Goal: Task Accomplishment & Management: Manage account settings

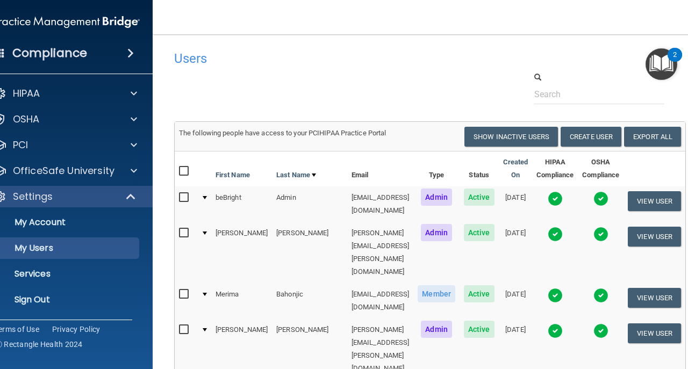
select select "20"
click at [100, 302] on p "Sign Out" at bounding box center [61, 299] width 147 height 11
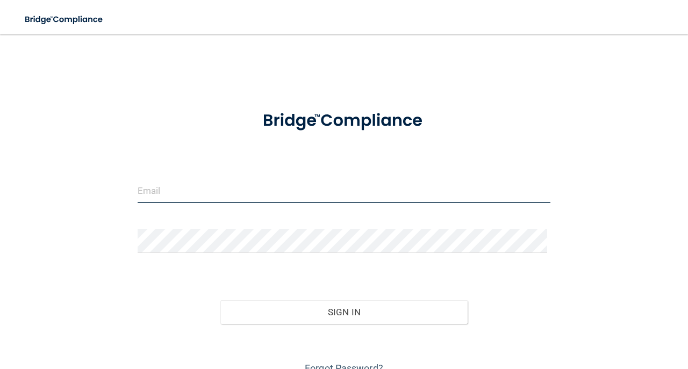
type input "avan@rectanglehealth.com"
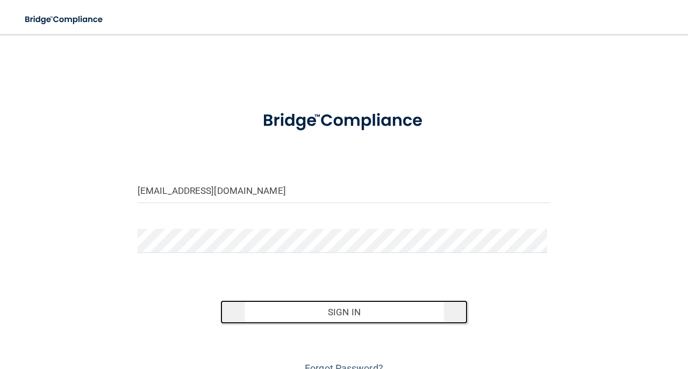
click at [274, 303] on button "Sign In" at bounding box center [344, 312] width 248 height 24
